Goal: Check status: Check status

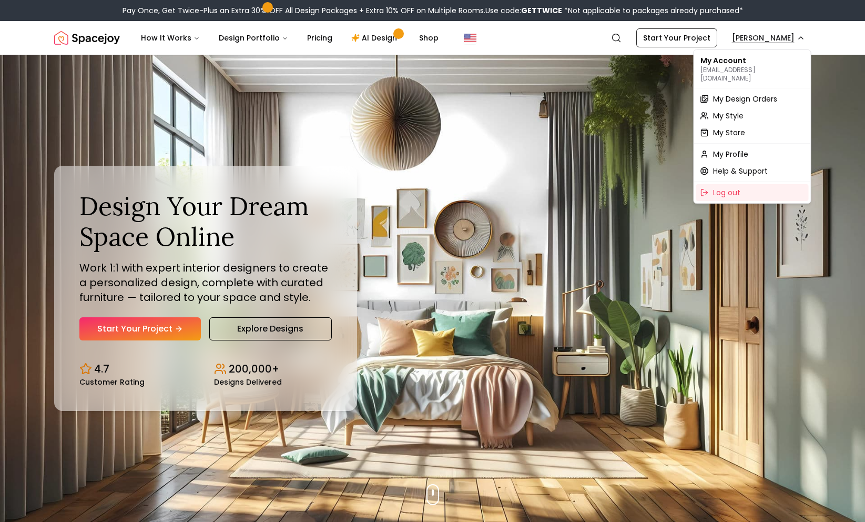
click at [737, 94] on span "My Design Orders" at bounding box center [745, 99] width 64 height 11
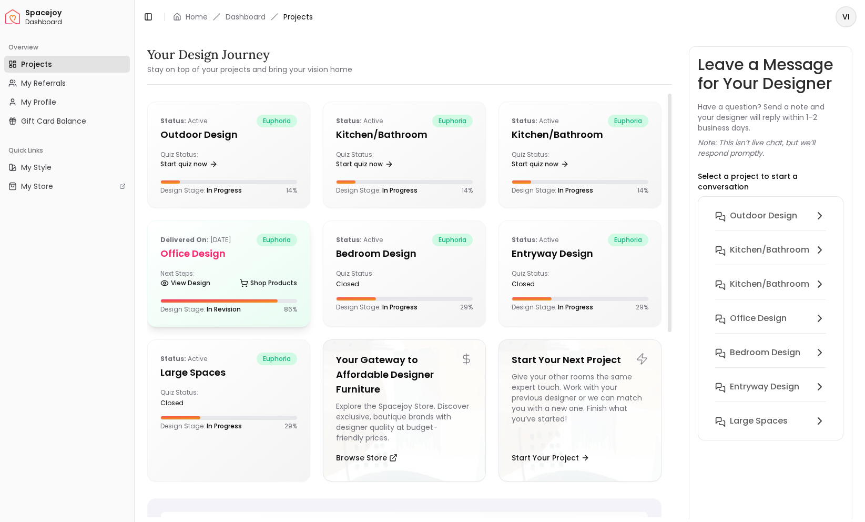
click at [199, 255] on h5 "Office design" at bounding box center [228, 253] width 137 height 15
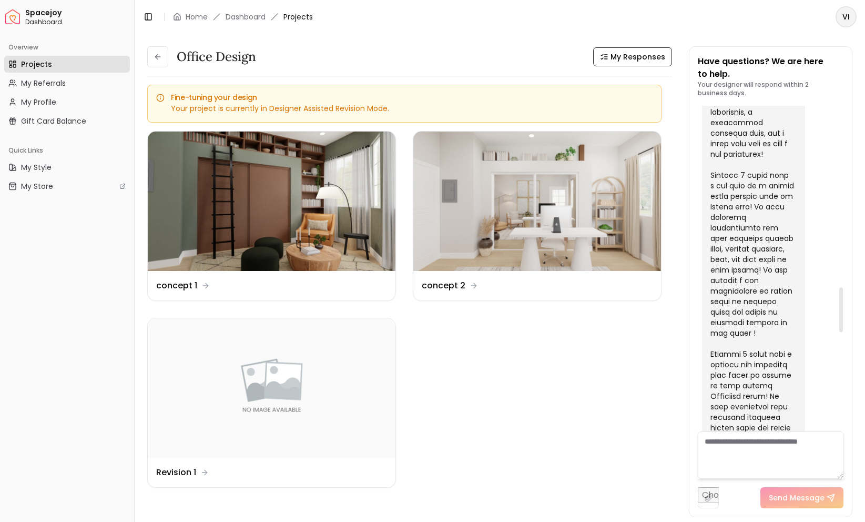
scroll to position [2029, 0]
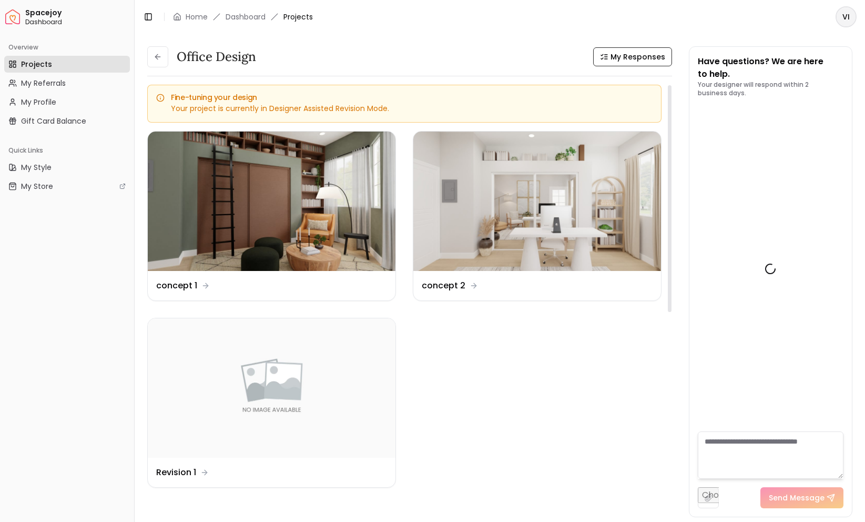
scroll to position [2029, 0]
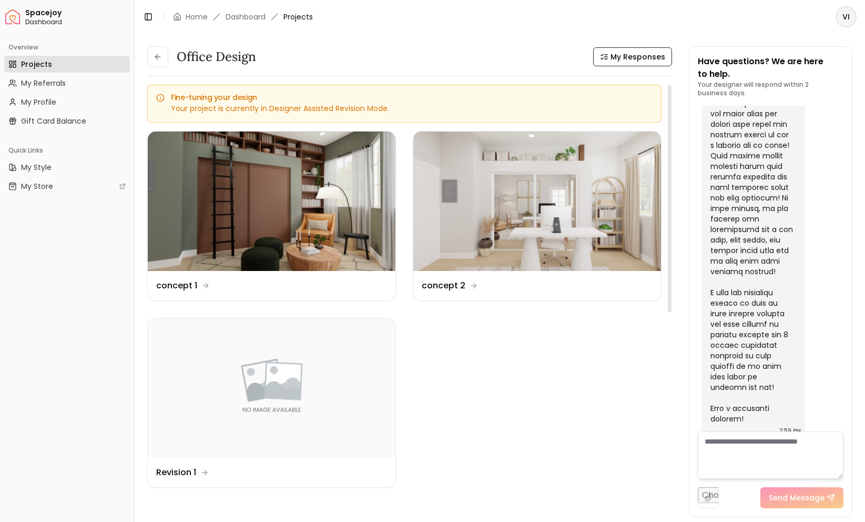
click at [226, 112] on div "Your project is currently in Designer Assisted Revision Mode." at bounding box center [404, 108] width 497 height 11
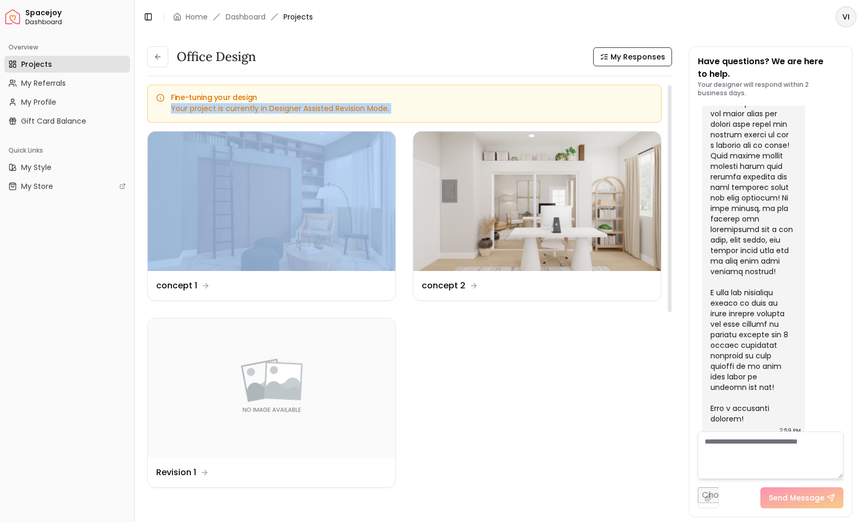
click at [226, 112] on div "Your project is currently in Designer Assisted Revision Mode." at bounding box center [404, 108] width 497 height 11
click at [285, 102] on div "Fine-tuning your design Your project is currently in Designer Assisted Revision…" at bounding box center [404, 104] width 514 height 38
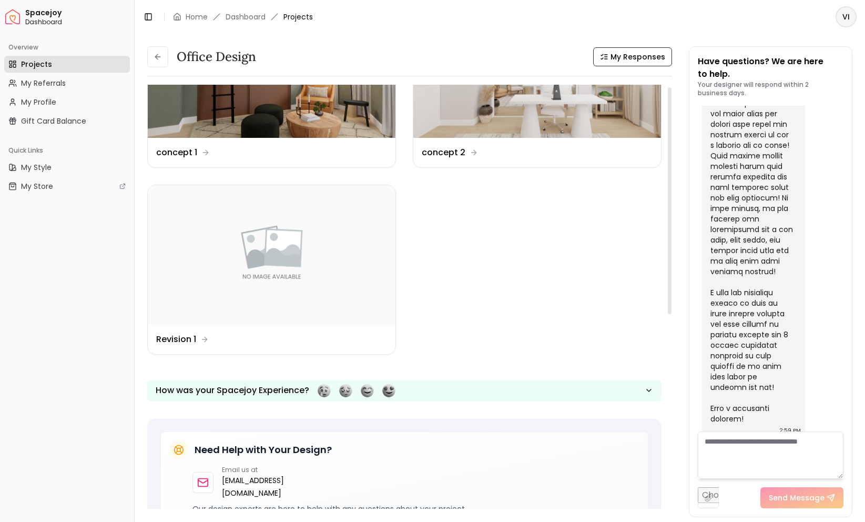
scroll to position [187, 0]
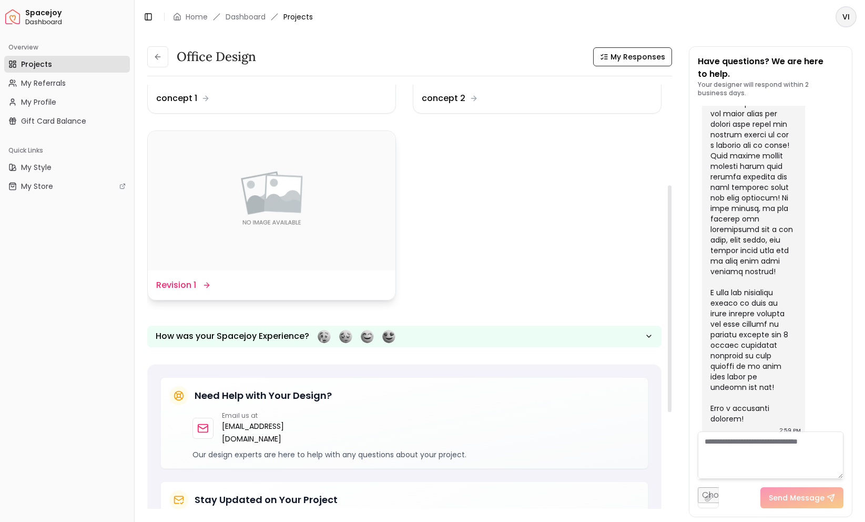
click at [199, 285] on div "Design Name Revision 1" at bounding box center [182, 285] width 53 height 13
click at [248, 215] on img at bounding box center [272, 200] width 248 height 139
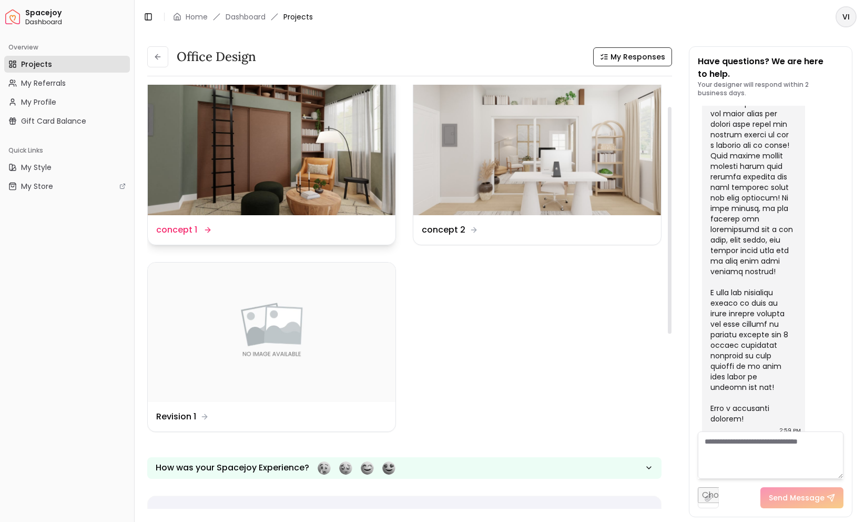
scroll to position [0, 0]
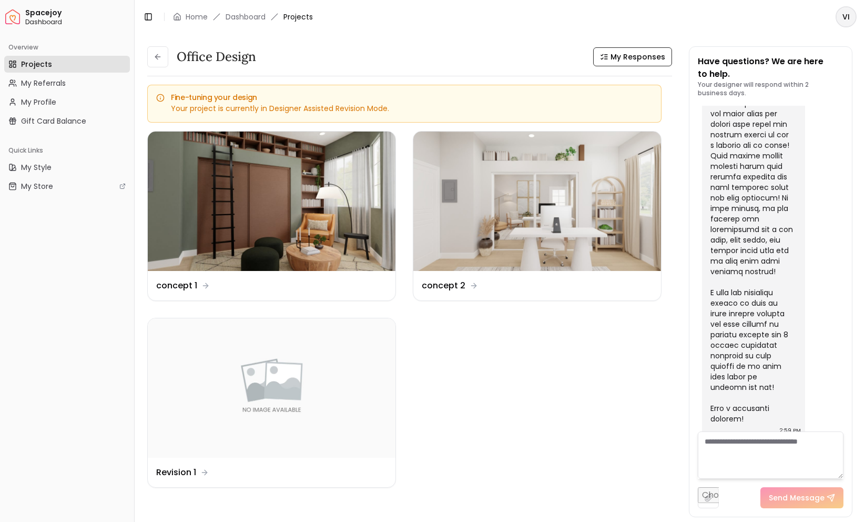
click at [35, 70] on link "Projects" at bounding box center [67, 64] width 126 height 17
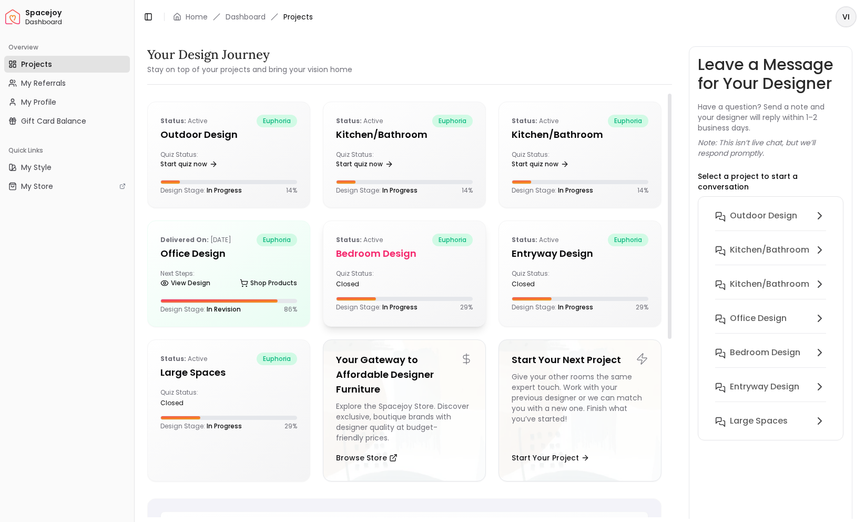
click at [364, 247] on h5 "Bedroom design" at bounding box center [404, 253] width 137 height 15
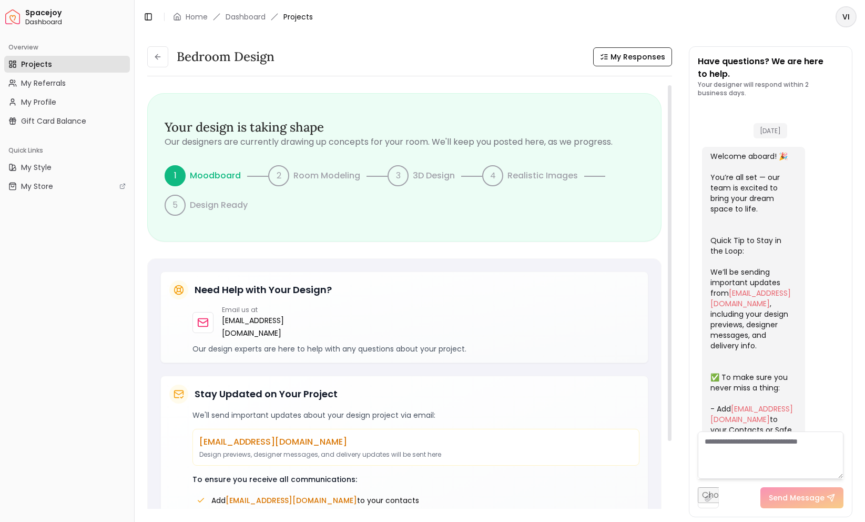
scroll to position [537, 0]
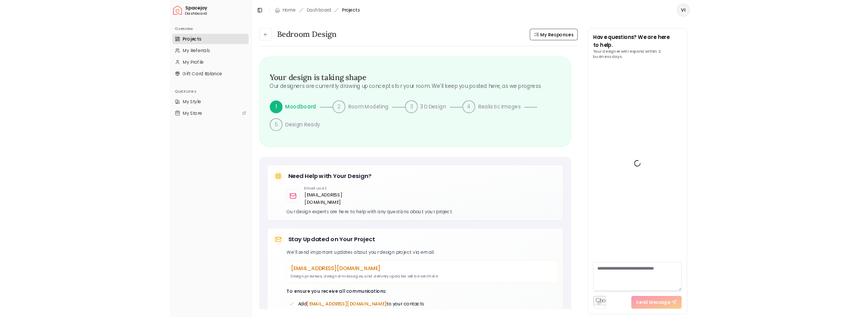
scroll to position [537, 0]
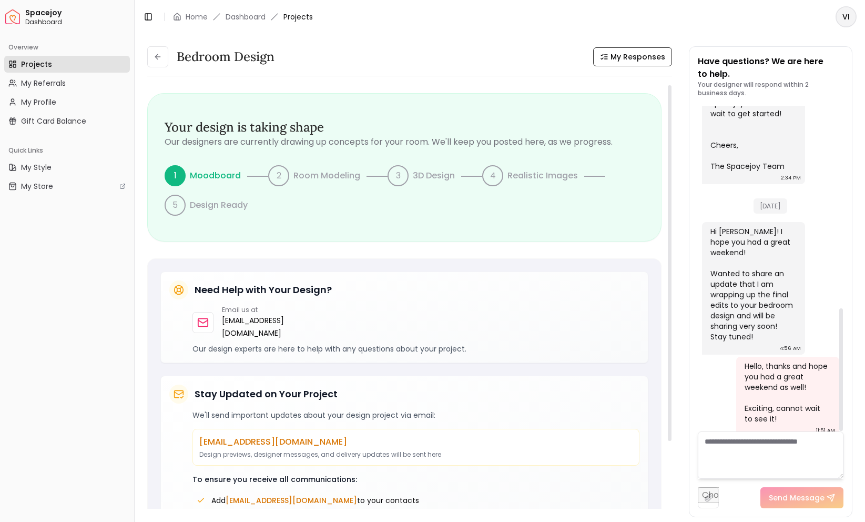
click at [158, 44] on div "Bedroom design My Responses Bedroom design My Responses Your design is taking s…" at bounding box center [500, 276] width 731 height 485
click at [158, 62] on button at bounding box center [157, 56] width 21 height 21
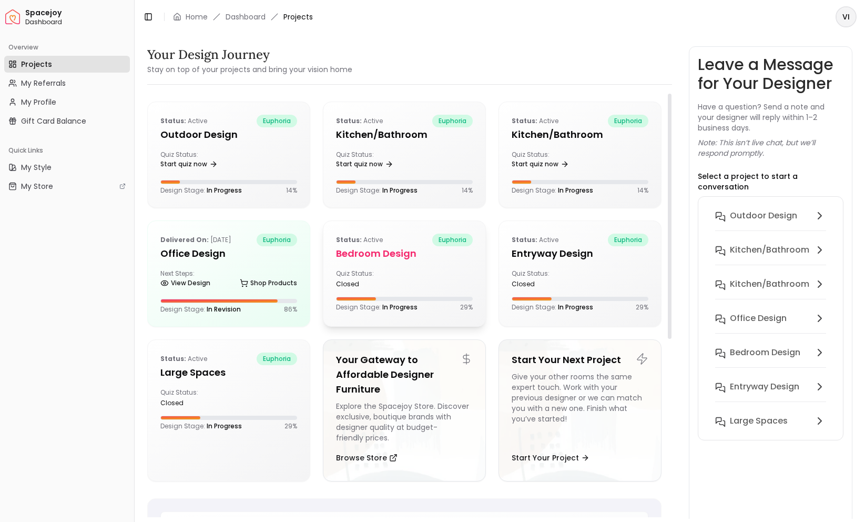
click at [366, 251] on h5 "Bedroom design" at bounding box center [404, 253] width 137 height 15
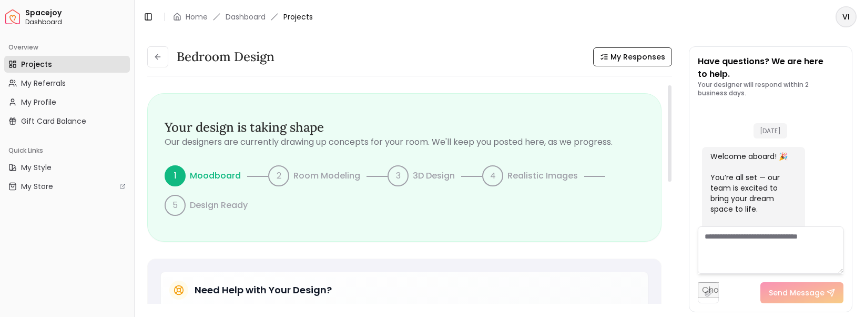
scroll to position [742, 0]
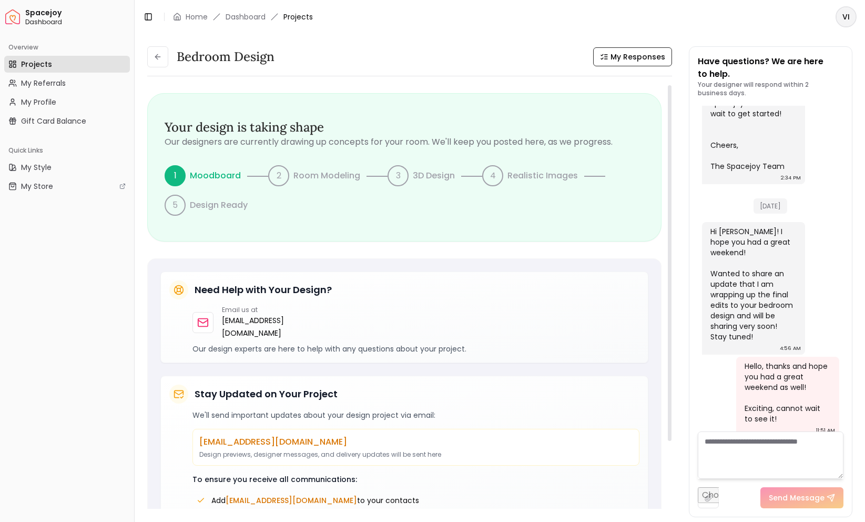
scroll to position [90, 0]
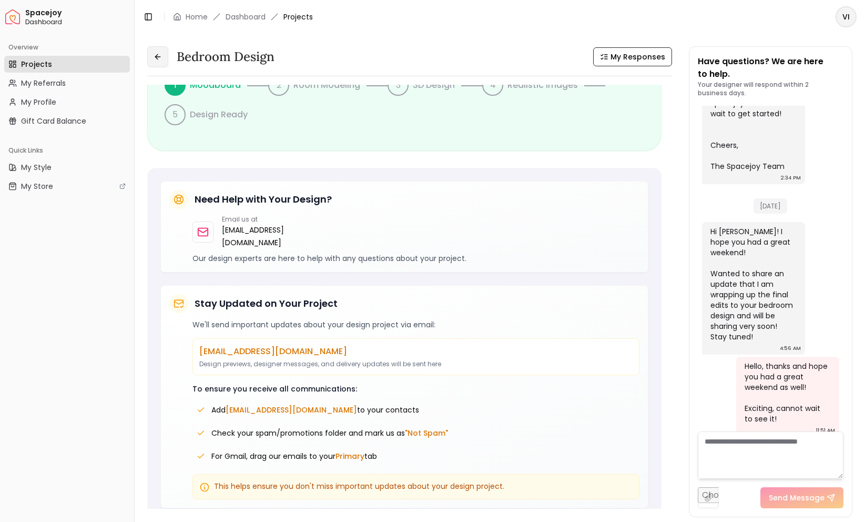
click at [156, 62] on button at bounding box center [157, 56] width 21 height 21
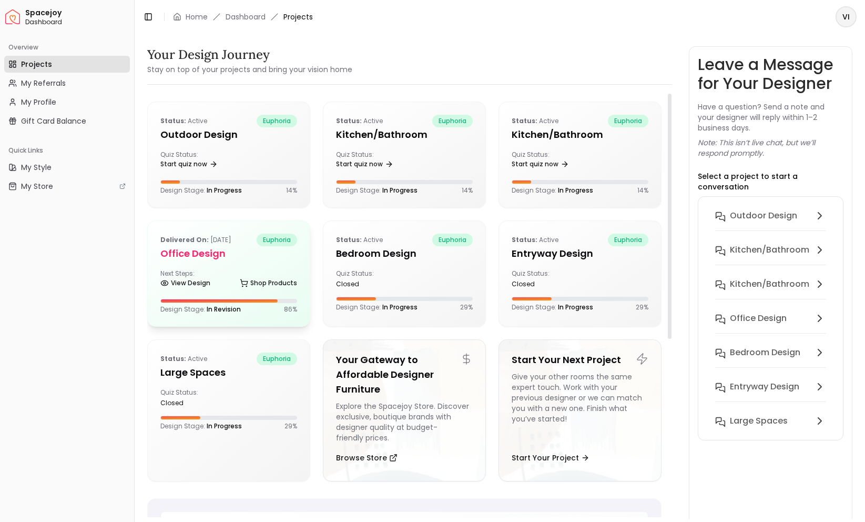
click at [181, 251] on h5 "Office design" at bounding box center [228, 253] width 137 height 15
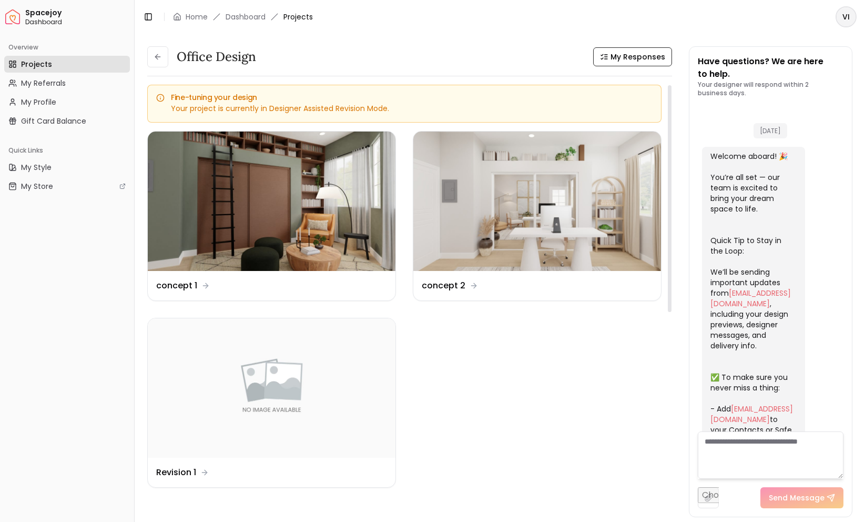
scroll to position [2029, 0]
